Goal: Navigation & Orientation: Find specific page/section

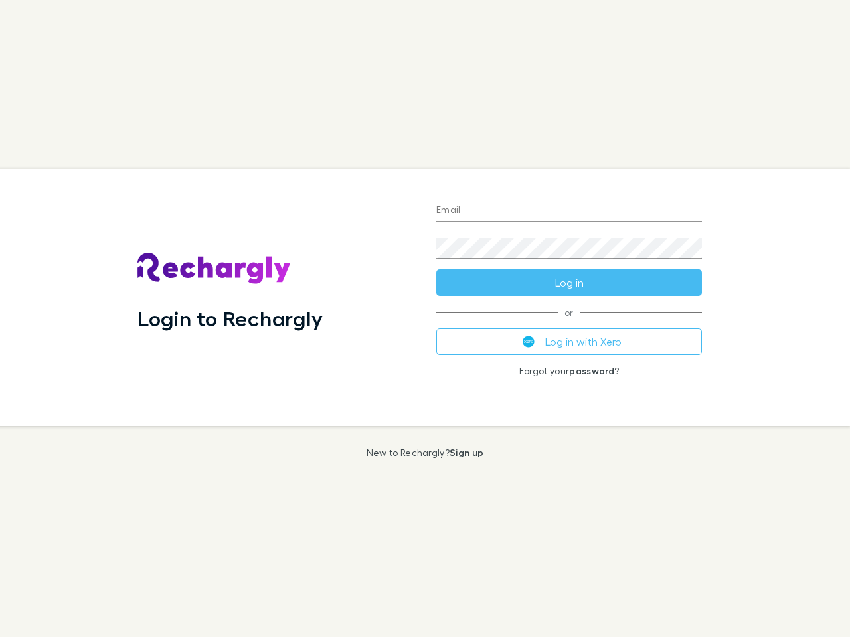
click at [425, 319] on div "Login to Rechargly" at bounding box center [276, 298] width 299 height 258
click at [569, 211] on input "Email" at bounding box center [569, 210] width 266 height 21
click at [569, 283] on button "Log in" at bounding box center [569, 283] width 266 height 27
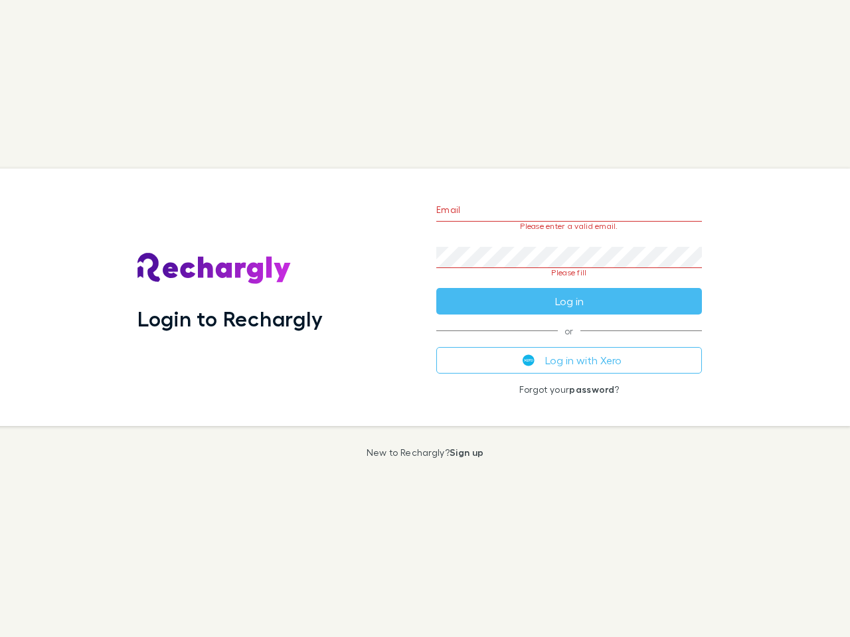
click at [569, 342] on div "Email Please enter a valid email. Password Please fill Log in or Log in with Xe…" at bounding box center [569, 298] width 287 height 258
